Goal: Transaction & Acquisition: Purchase product/service

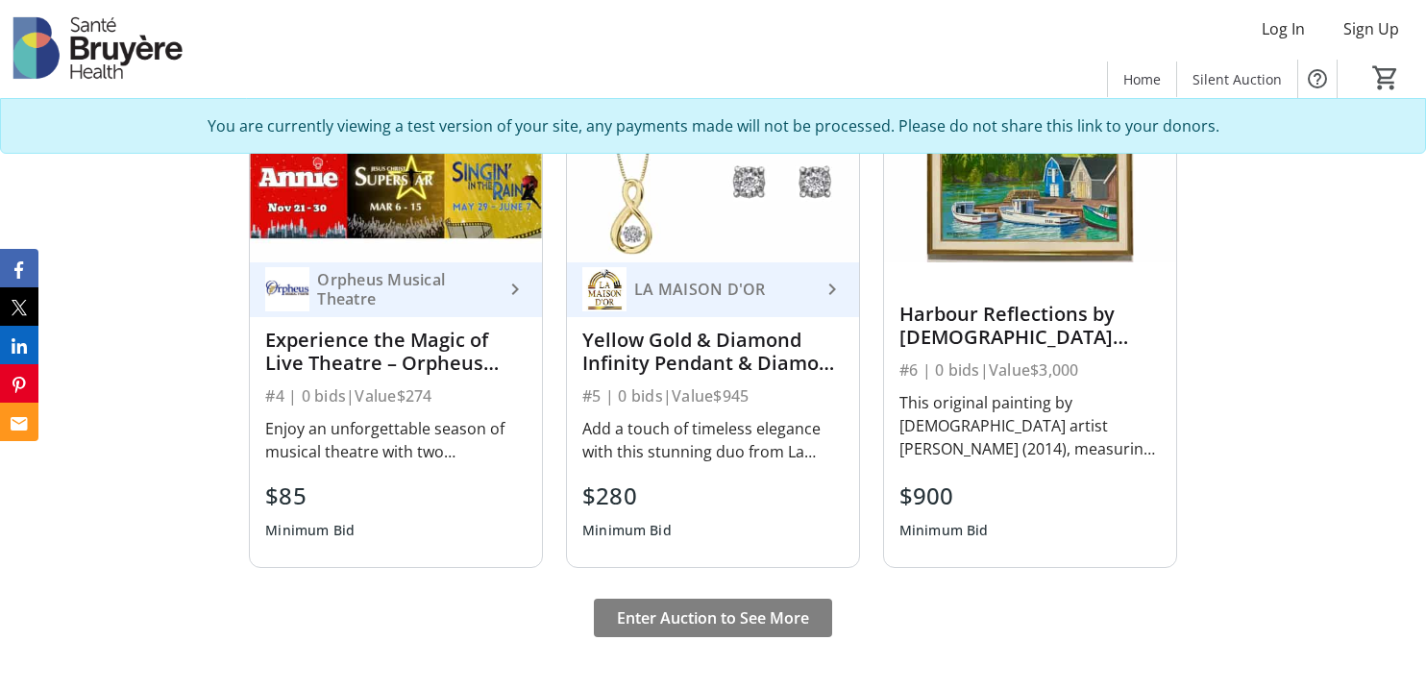
scroll to position [1189, 0]
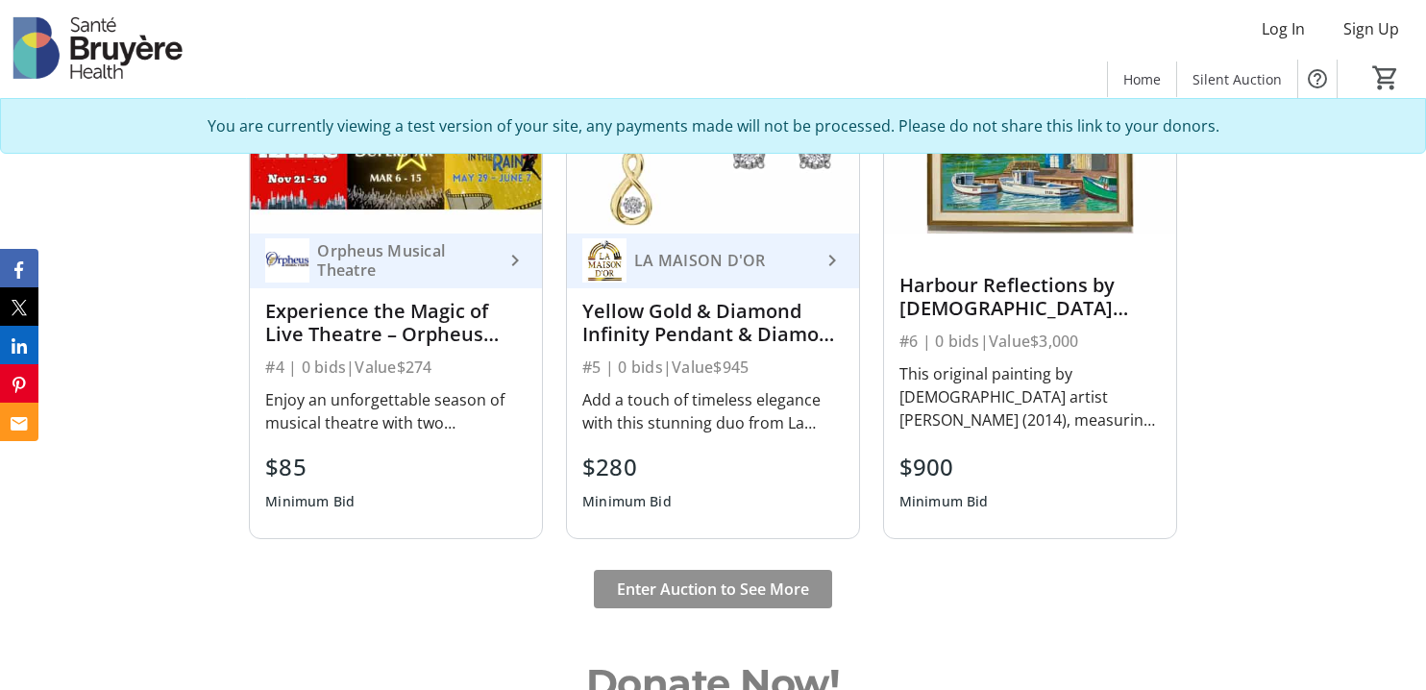
click at [712, 600] on span at bounding box center [713, 589] width 238 height 46
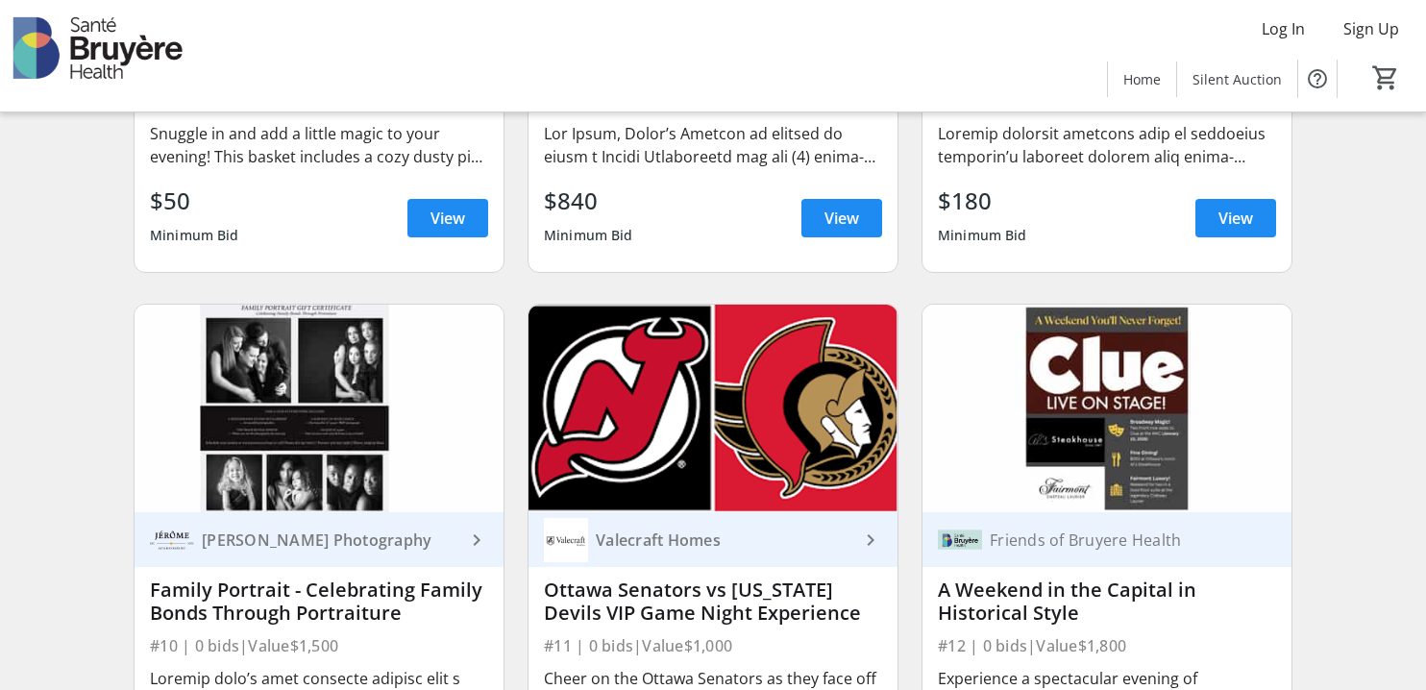
scroll to position [1625, 0]
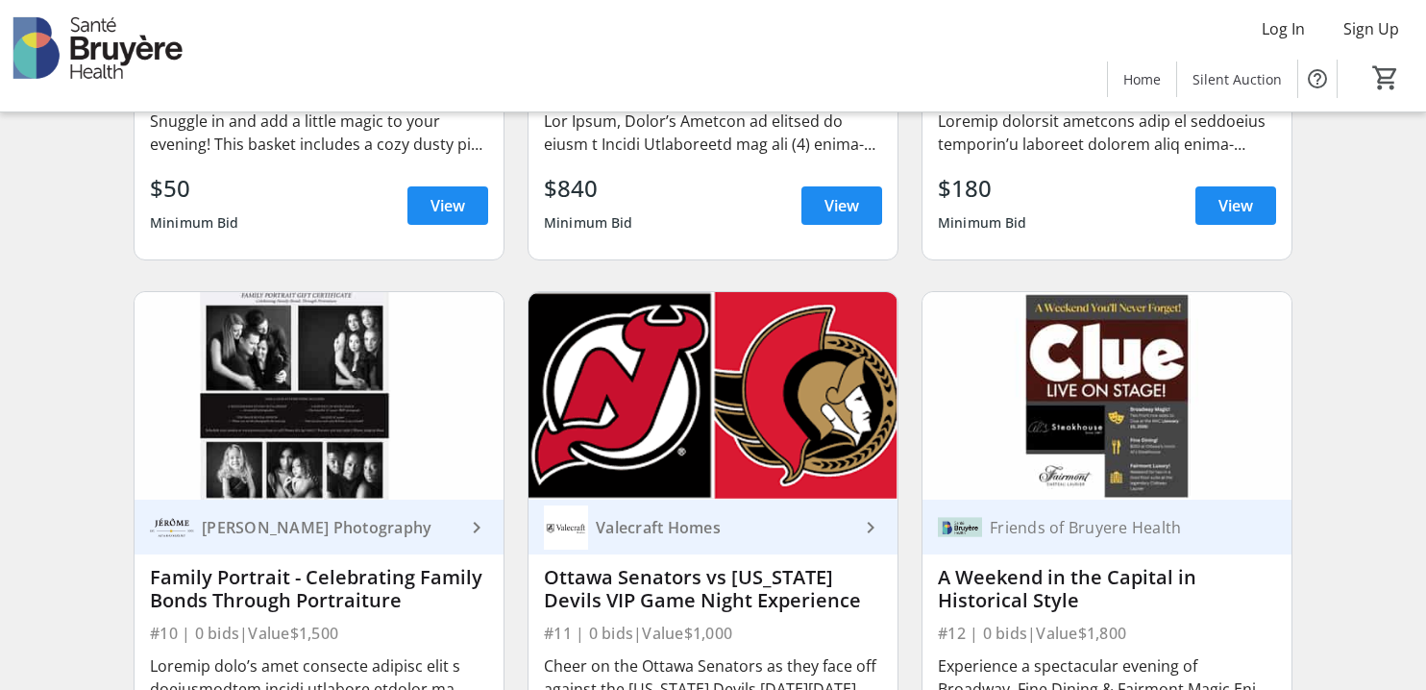
click at [1130, 479] on img at bounding box center [1106, 396] width 369 height 208
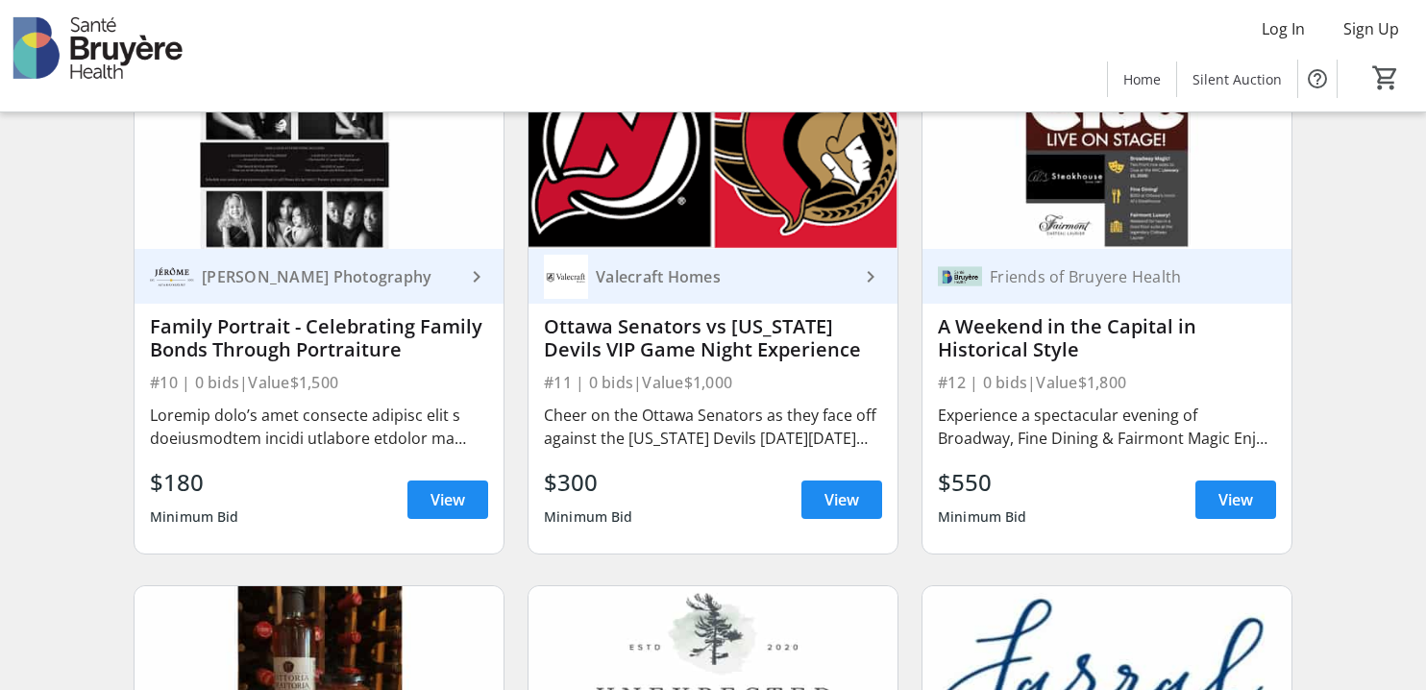
scroll to position [1894, 0]
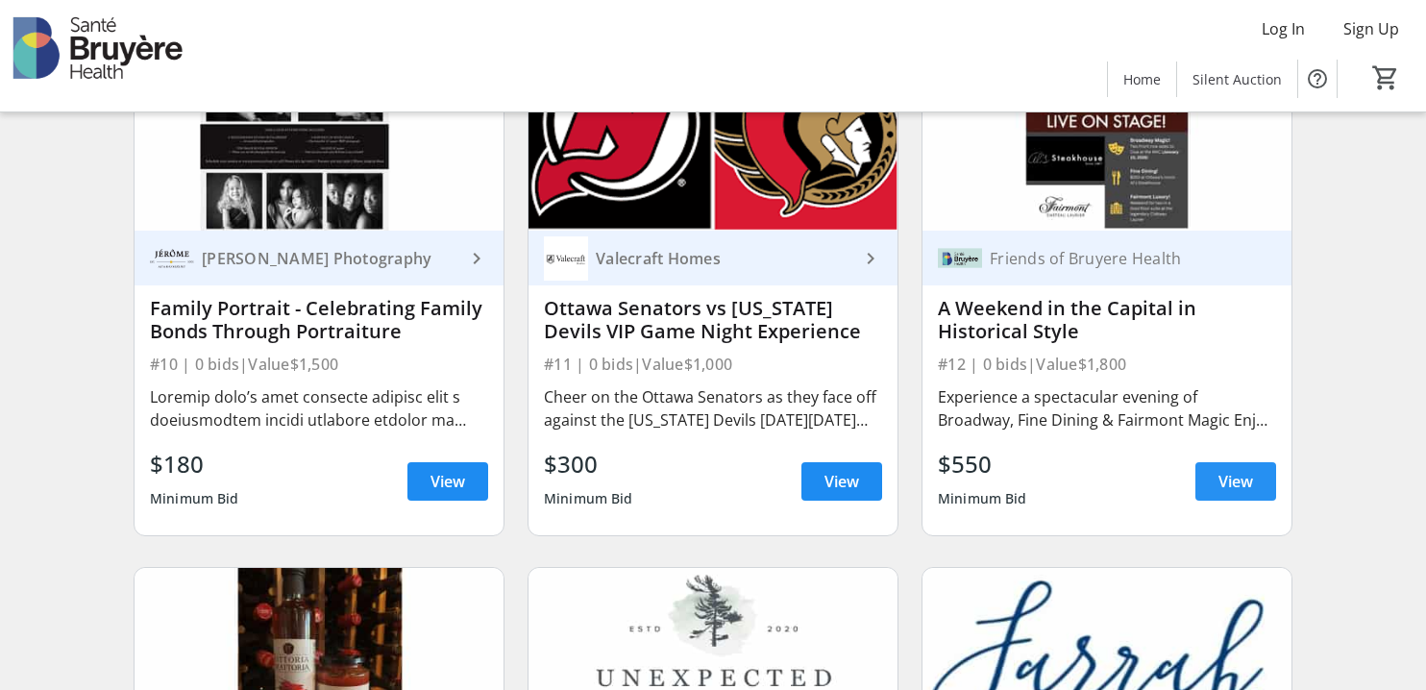
click at [1213, 500] on span at bounding box center [1235, 481] width 81 height 46
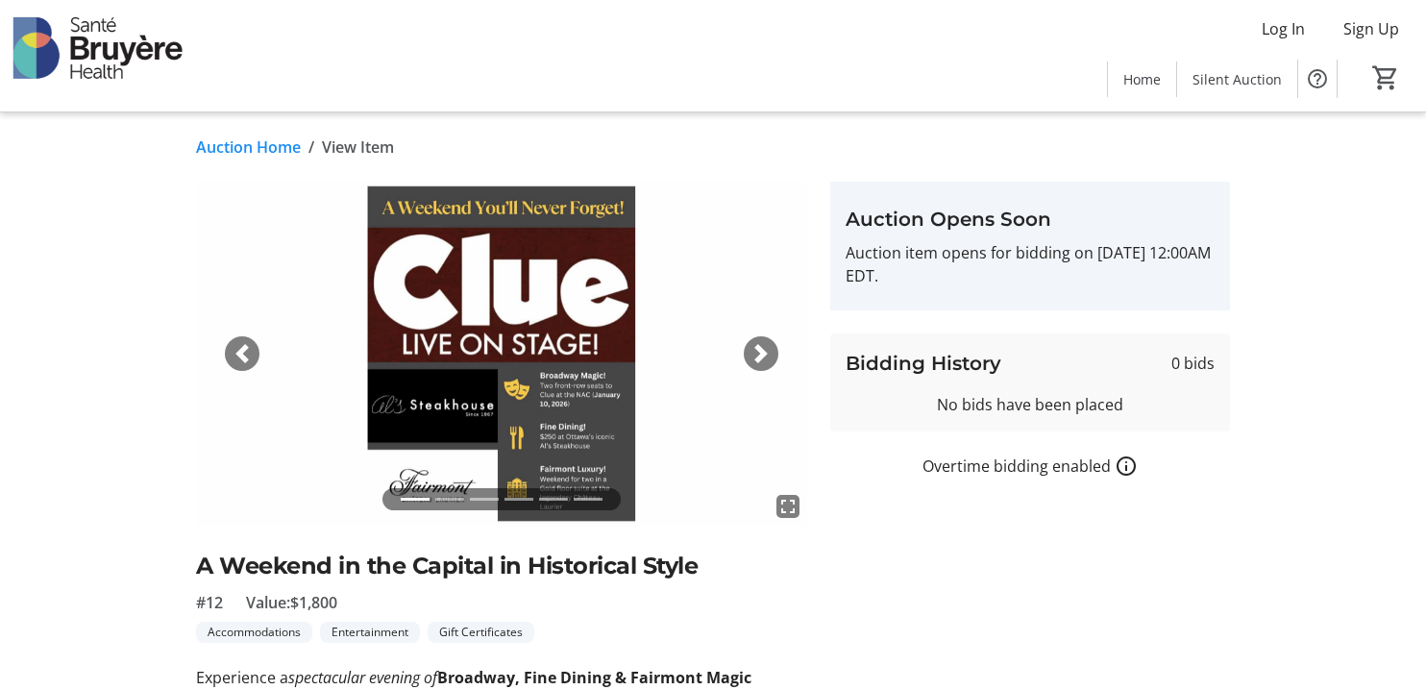
click at [472, 391] on img at bounding box center [501, 354] width 611 height 344
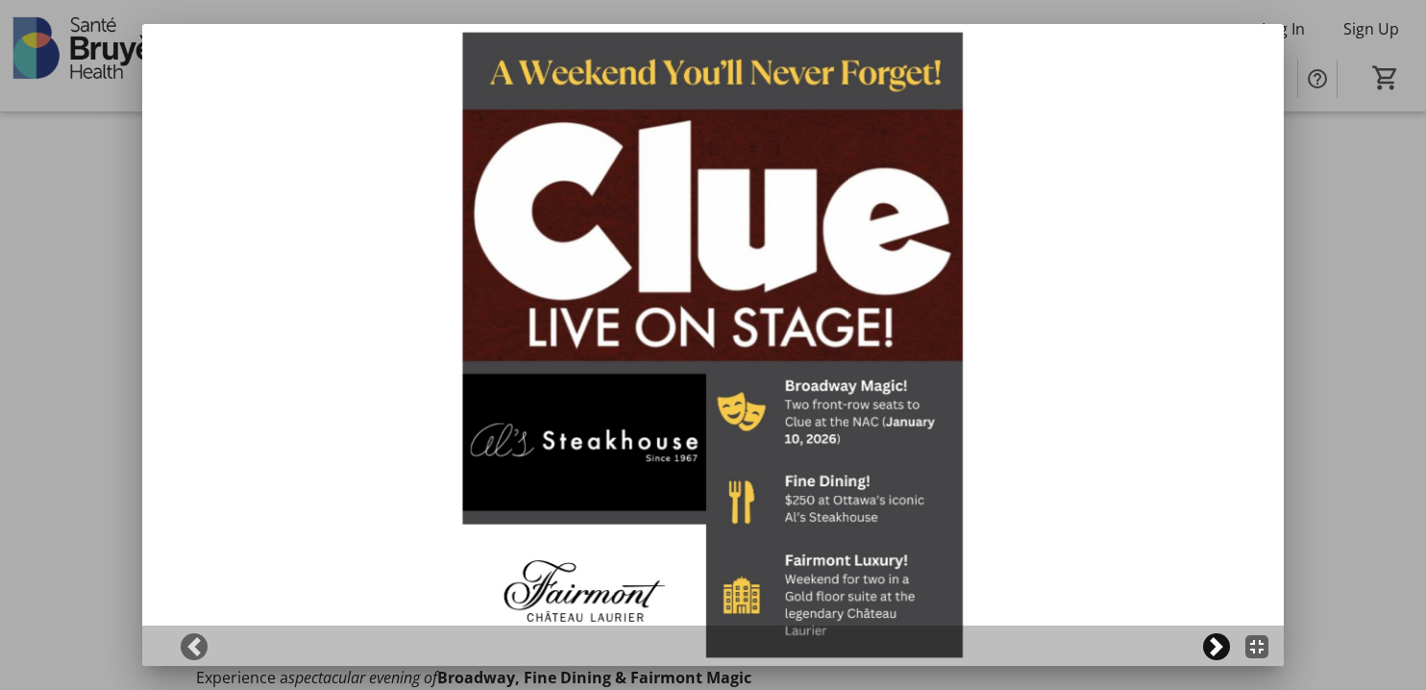
click at [1217, 645] on span at bounding box center [1216, 646] width 19 height 19
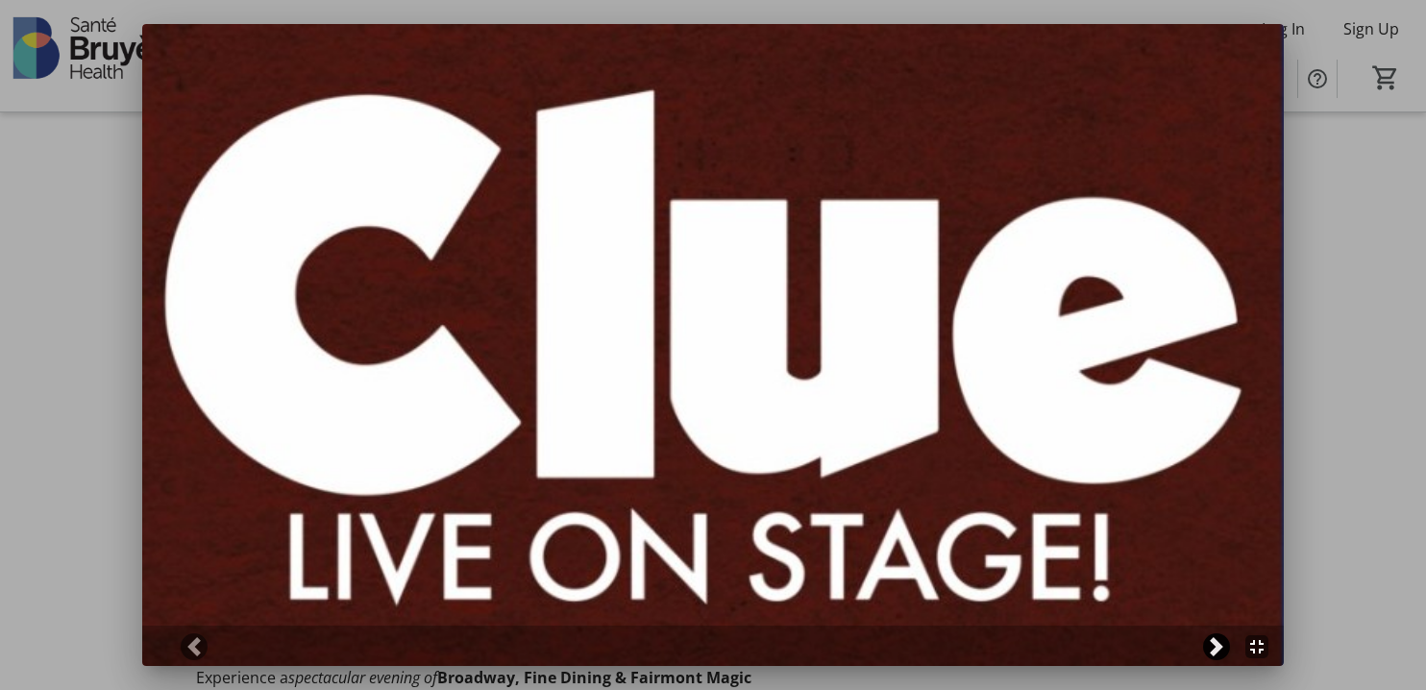
click at [1217, 645] on span at bounding box center [1216, 646] width 19 height 19
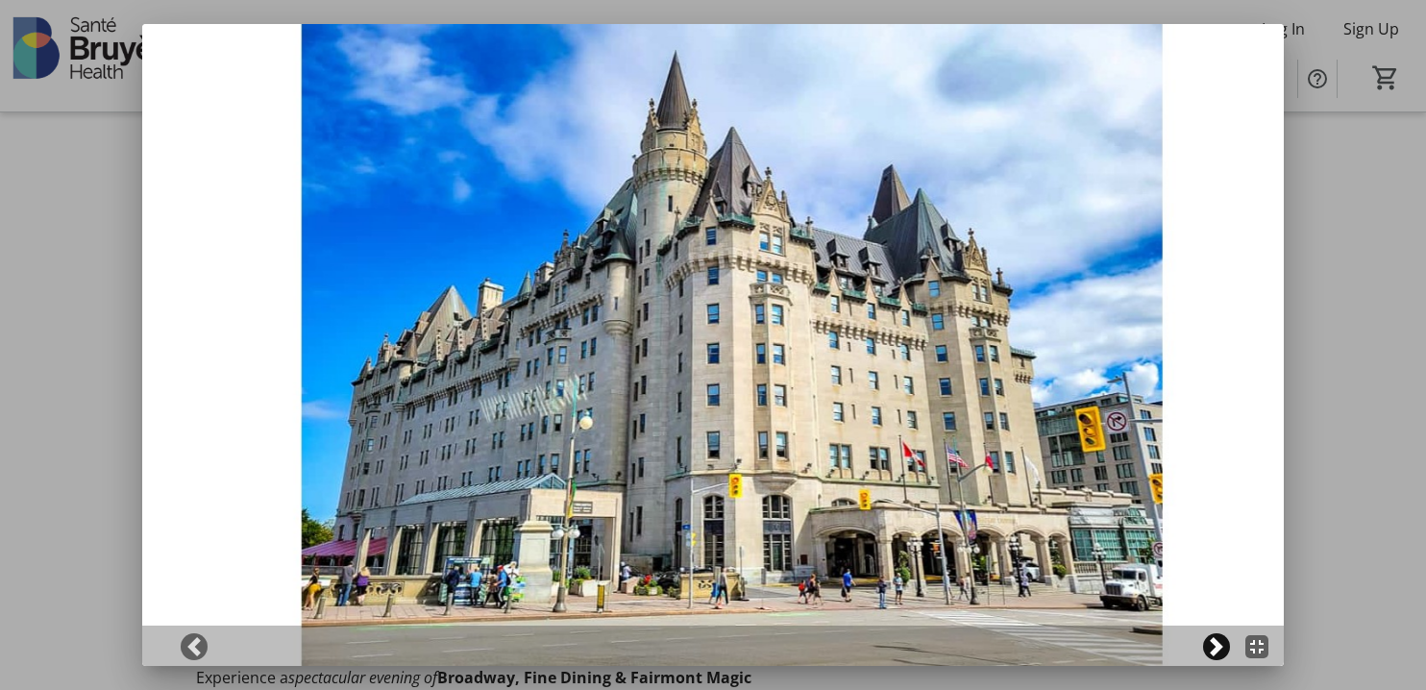
click at [1217, 645] on span at bounding box center [1216, 646] width 19 height 19
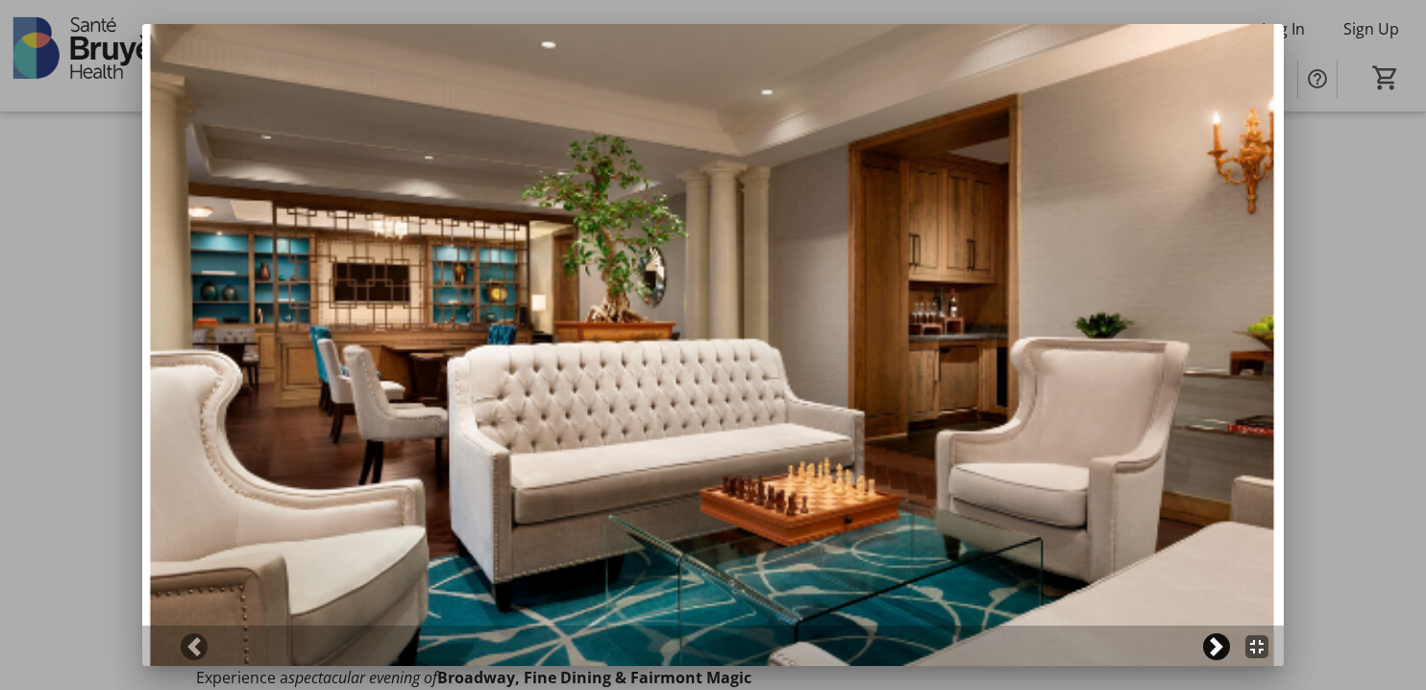
click at [1217, 645] on span at bounding box center [1216, 646] width 19 height 19
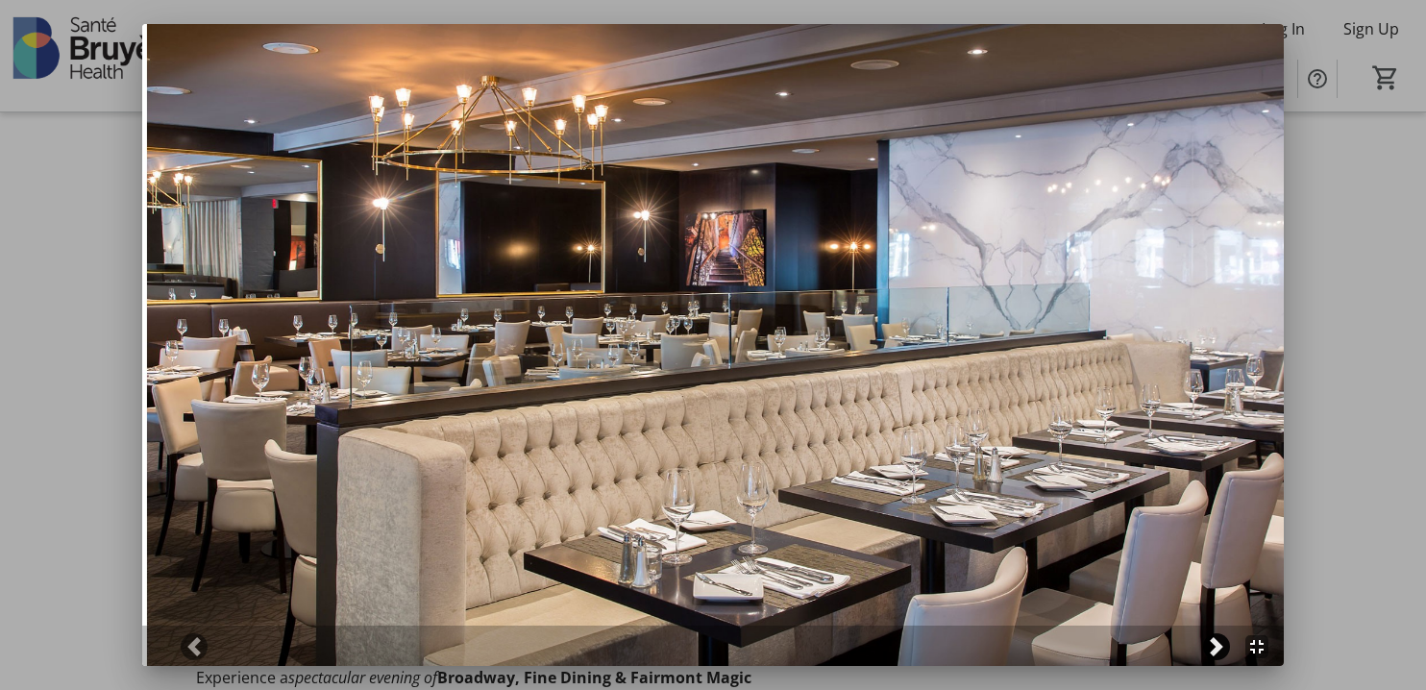
click at [1217, 647] on span at bounding box center [1216, 646] width 19 height 19
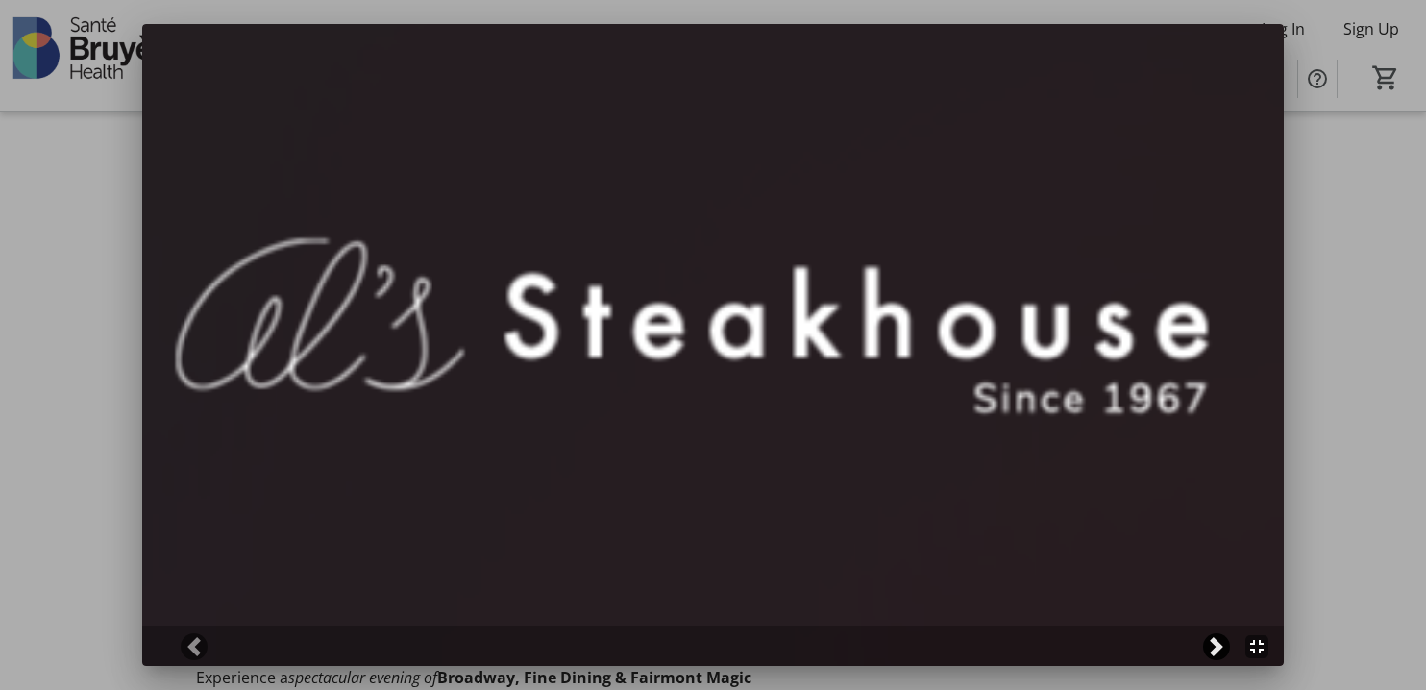
click at [1217, 647] on span at bounding box center [1216, 646] width 19 height 19
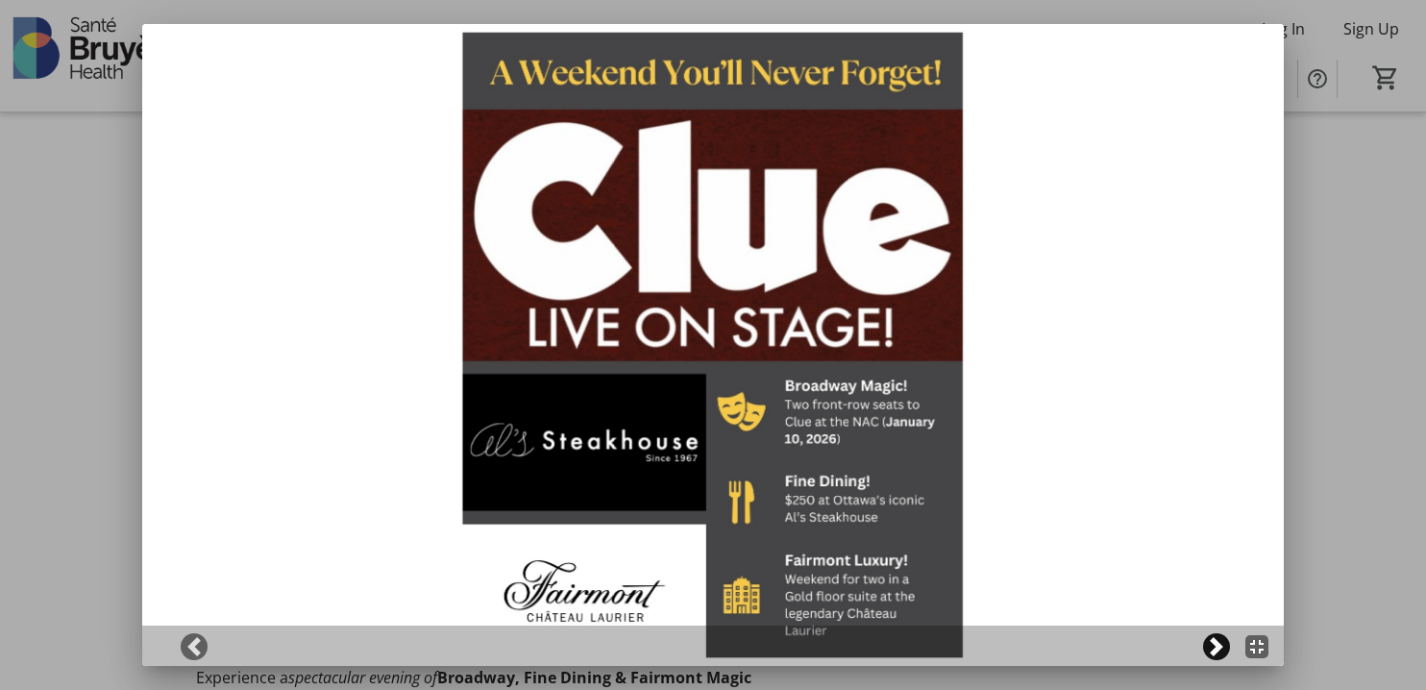
click at [1217, 647] on span at bounding box center [1216, 646] width 19 height 19
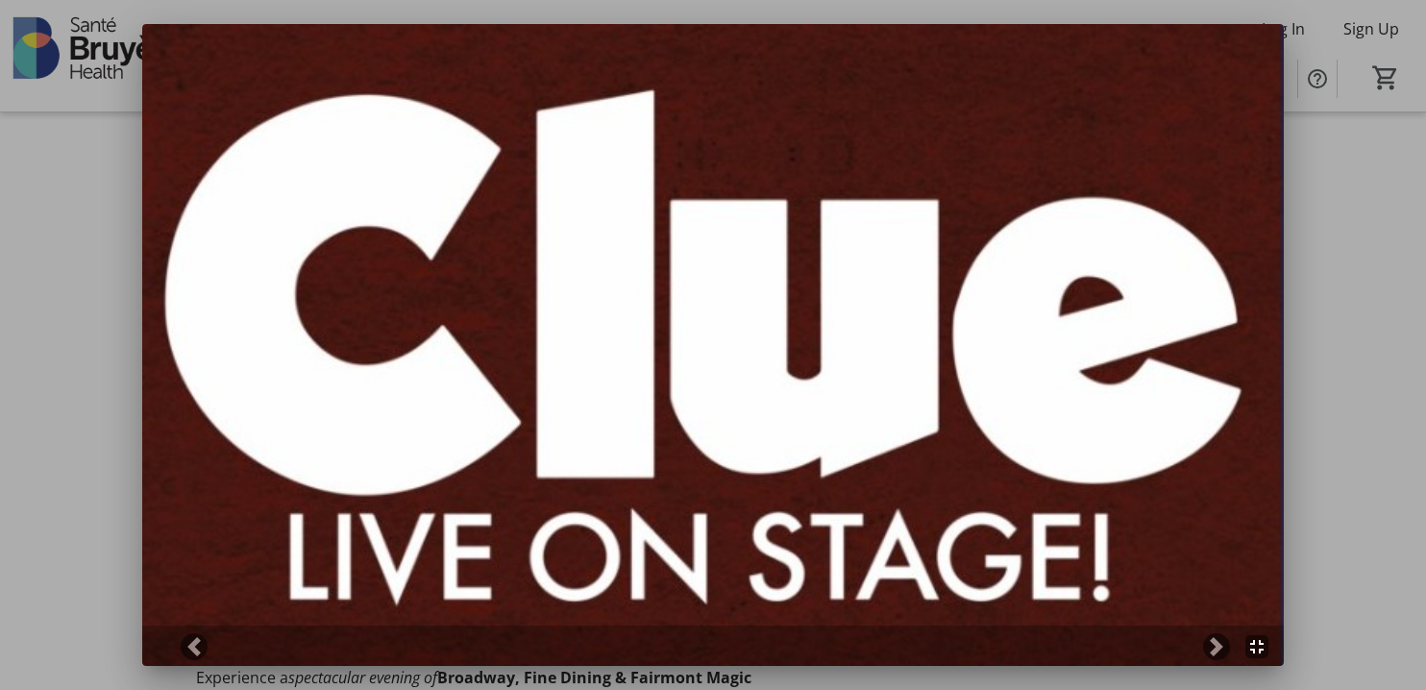
click at [1346, 475] on div at bounding box center [713, 345] width 1426 height 690
